Goal: Navigation & Orientation: Find specific page/section

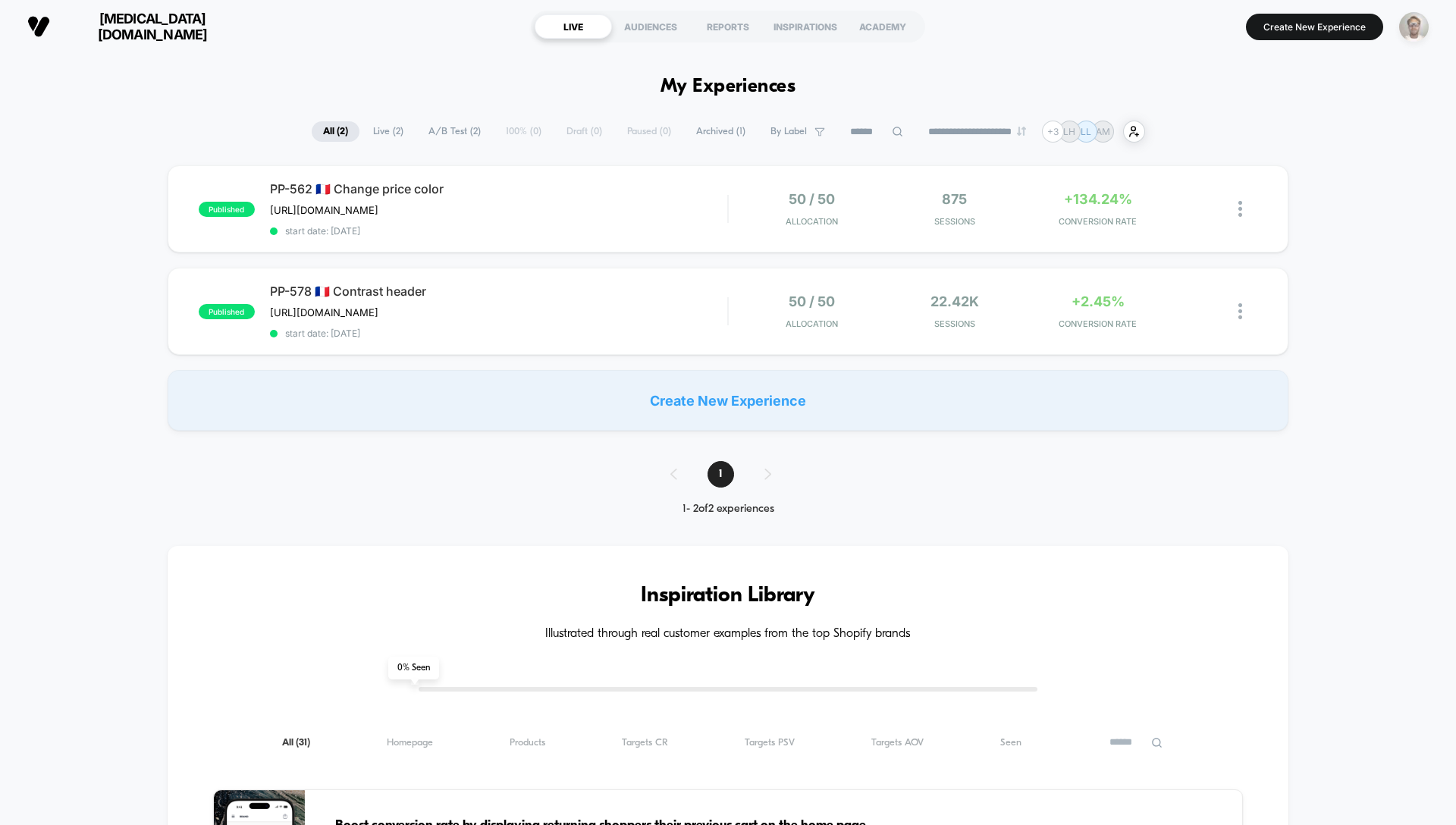
click at [1424, 25] on img "button" at bounding box center [1414, 27] width 30 height 30
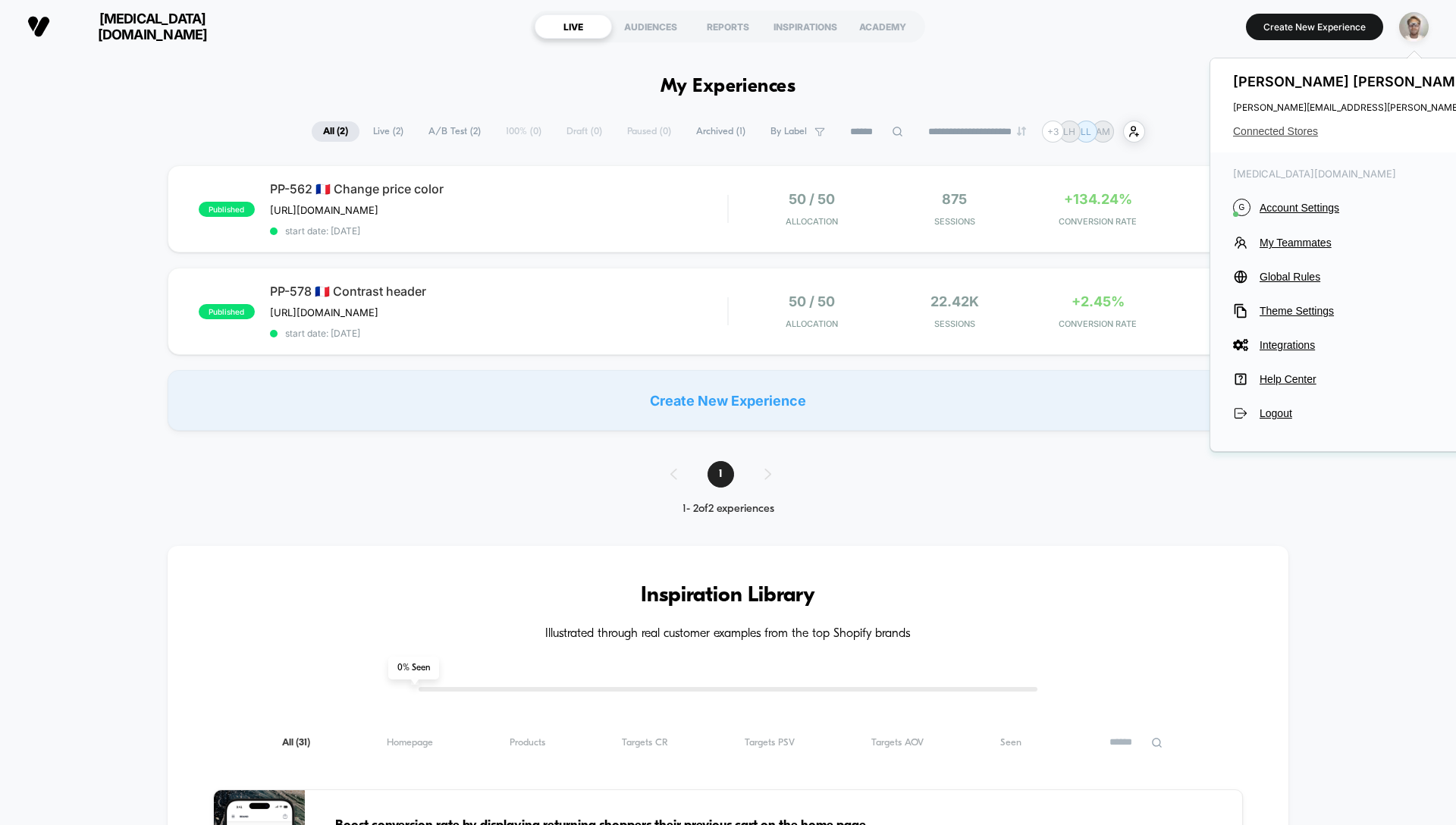
click at [1305, 132] on span "Connected Stores" at bounding box center [1420, 131] width 375 height 12
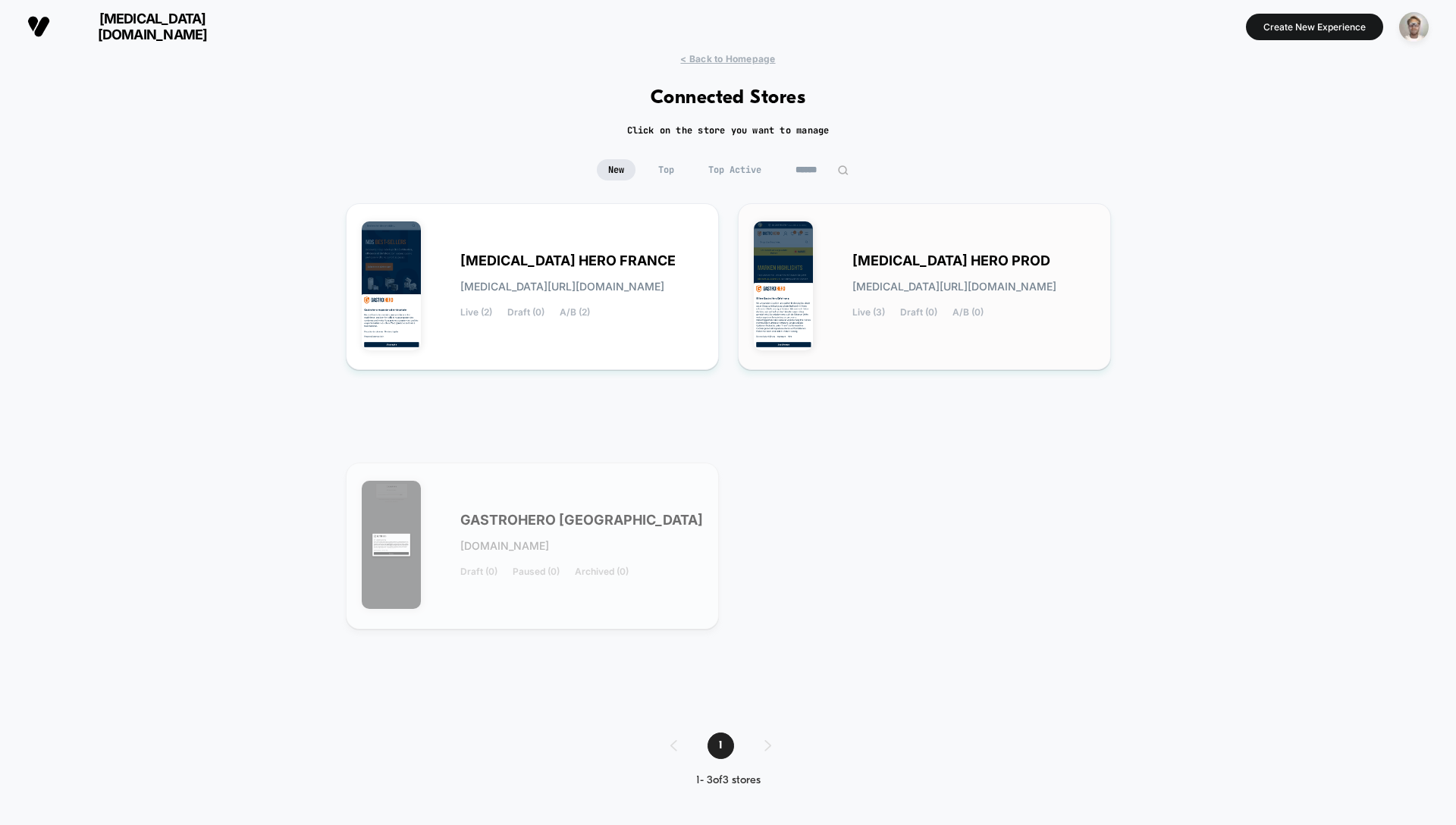
click at [972, 245] on div "GASTRO HERO PROD gastro-hero_prod.myshopify.com Live (3) Draft (0) A/B (0)" at bounding box center [924, 286] width 341 height 135
